Goal: Transaction & Acquisition: Purchase product/service

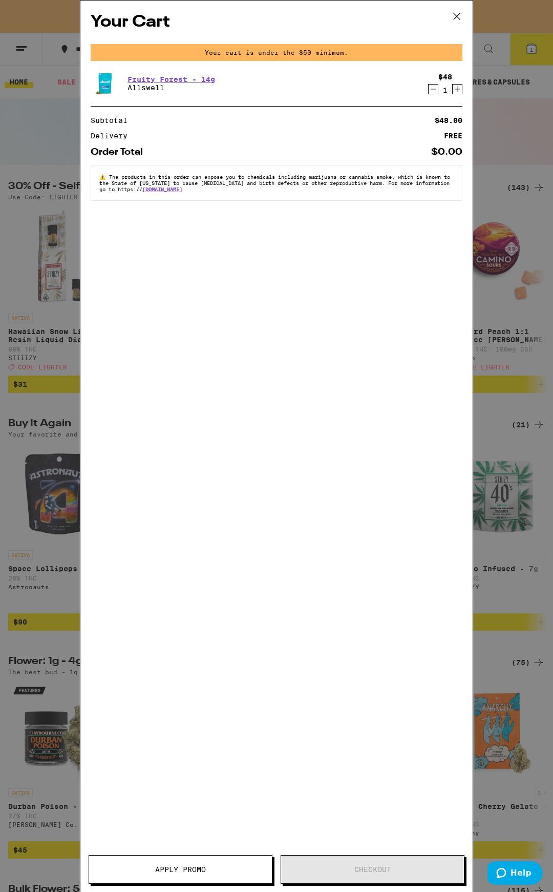
click at [430, 94] on icon "Decrement" at bounding box center [433, 89] width 9 height 12
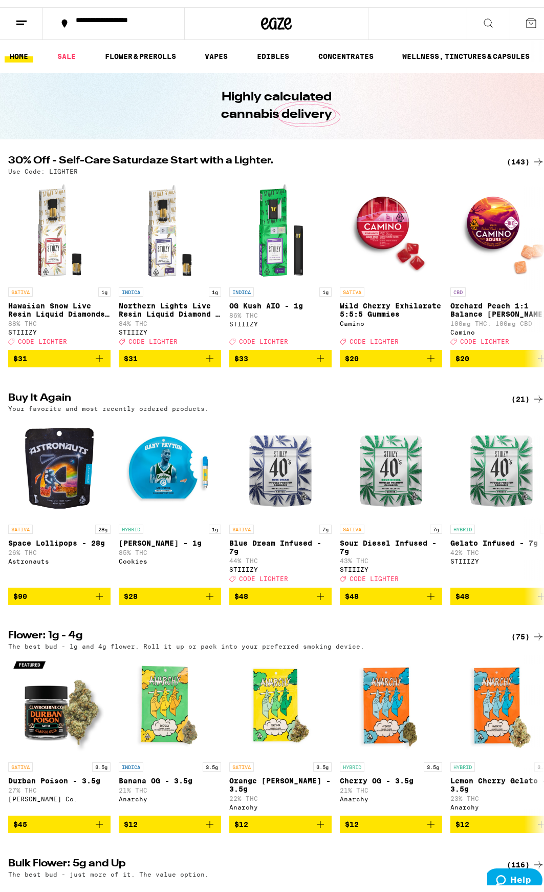
click at [514, 153] on div "(143)" at bounding box center [526, 155] width 38 height 12
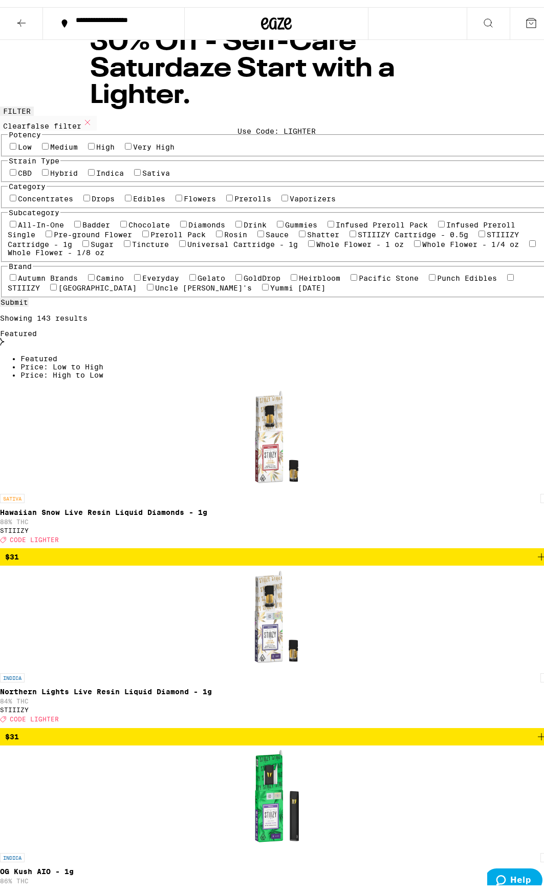
click at [235, 196] on label "Prerolls" at bounding box center [253, 191] width 37 height 8
click at [226, 194] on input "Prerolls" at bounding box center [229, 190] width 7 height 7
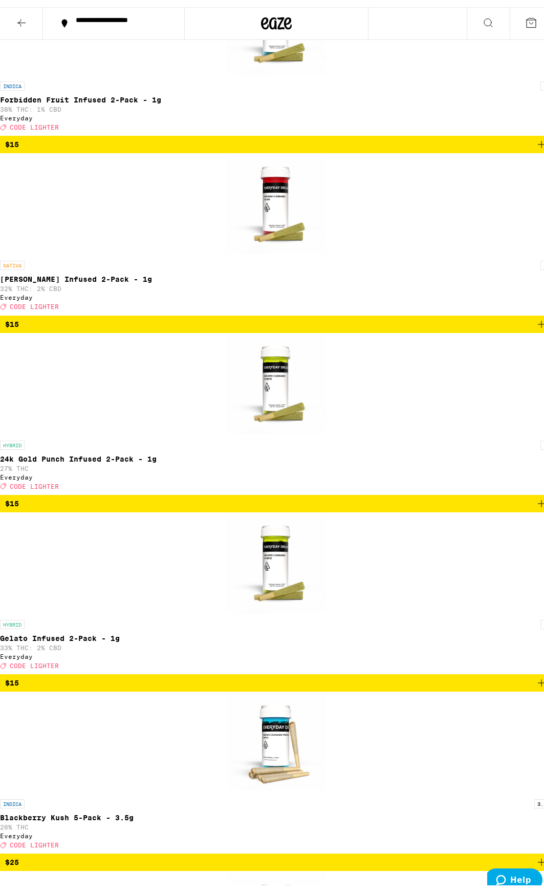
scroll to position [1557, 0]
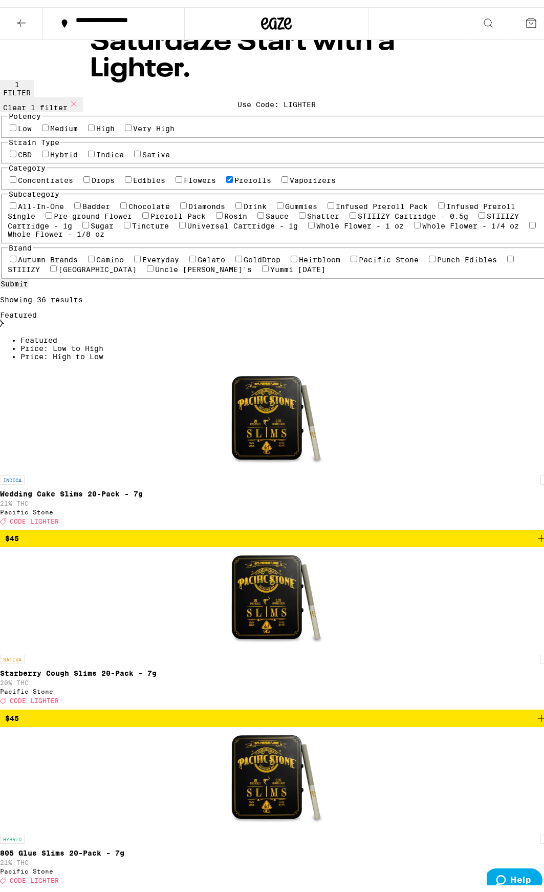
scroll to position [0, 0]
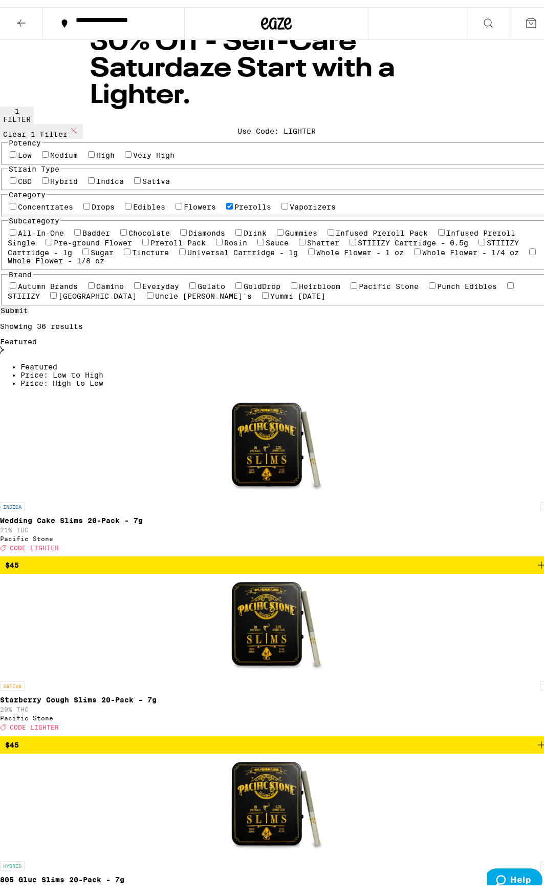
click at [235, 204] on label "Prerolls" at bounding box center [253, 200] width 37 height 8
click at [226, 202] on input "Prerolls" at bounding box center [229, 199] width 7 height 7
checkbox input "false"
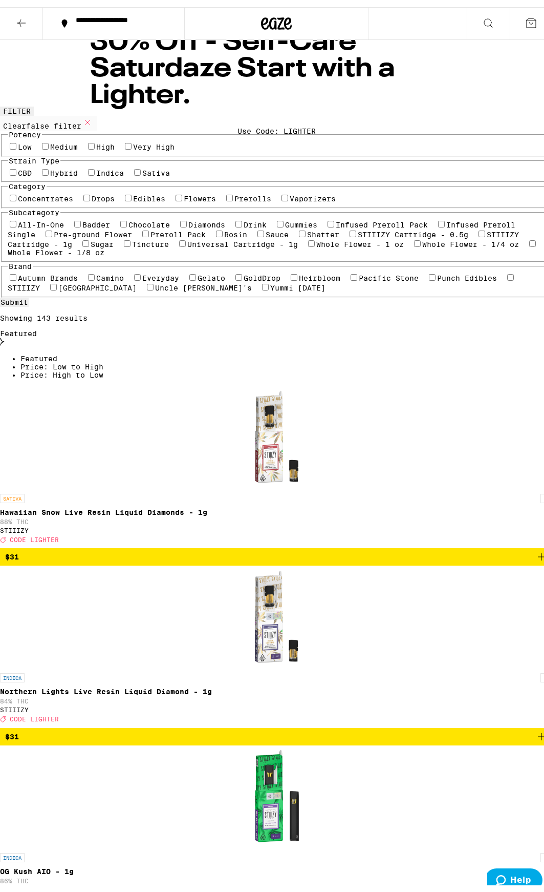
click at [184, 196] on label "Flowers" at bounding box center [200, 191] width 32 height 8
click at [176, 194] on input "Flowers" at bounding box center [179, 190] width 7 height 7
checkbox input "true"
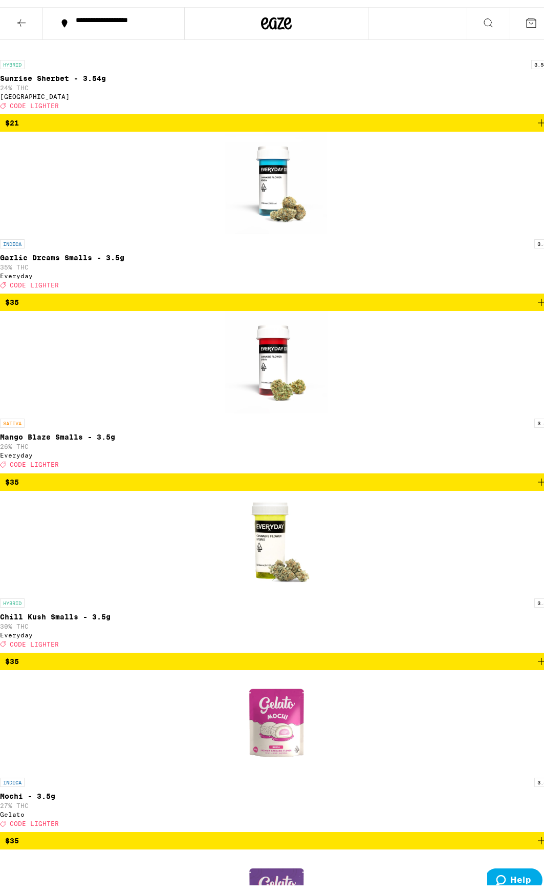
scroll to position [992, 0]
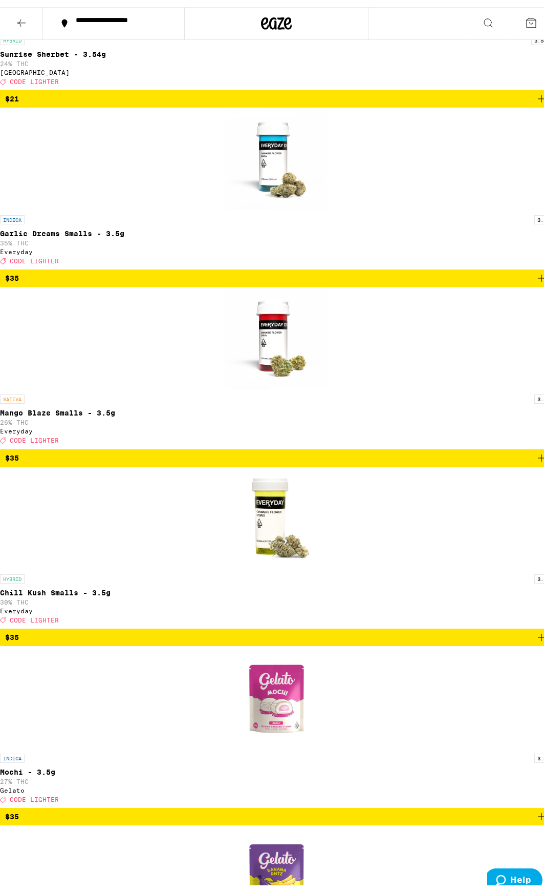
scroll to position [627, 0]
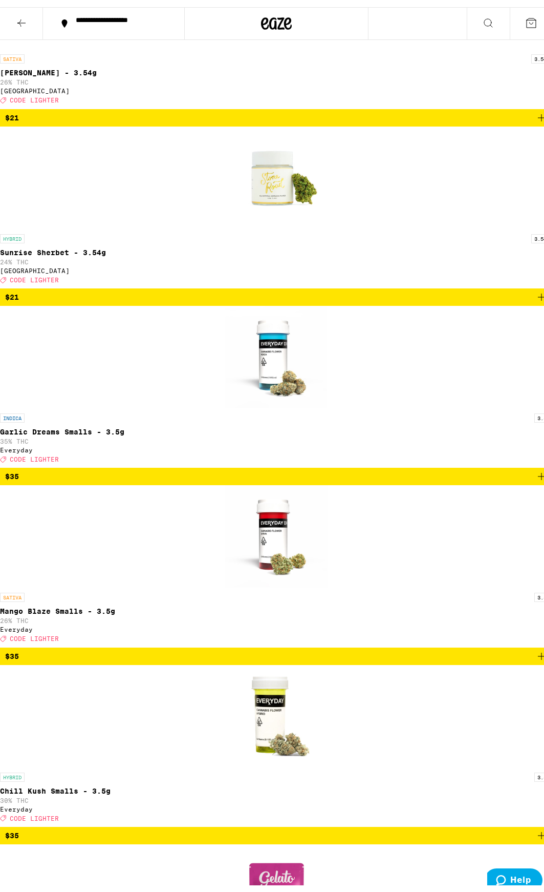
drag, startPoint x: 93, startPoint y: 377, endPoint x: 74, endPoint y: 397, distance: 27.6
drag, startPoint x: 128, startPoint y: 390, endPoint x: 124, endPoint y: 404, distance: 13.7
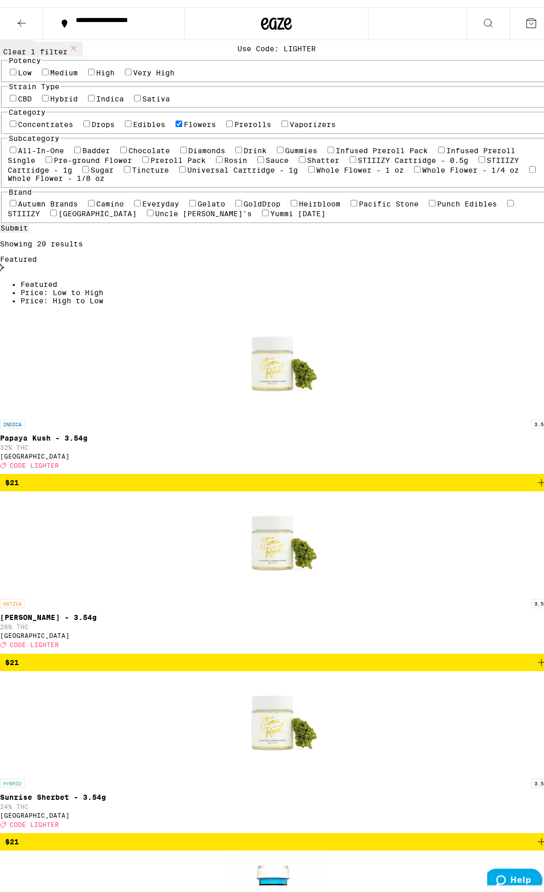
scroll to position [0, 0]
